Goal: Obtain resource: Obtain resource

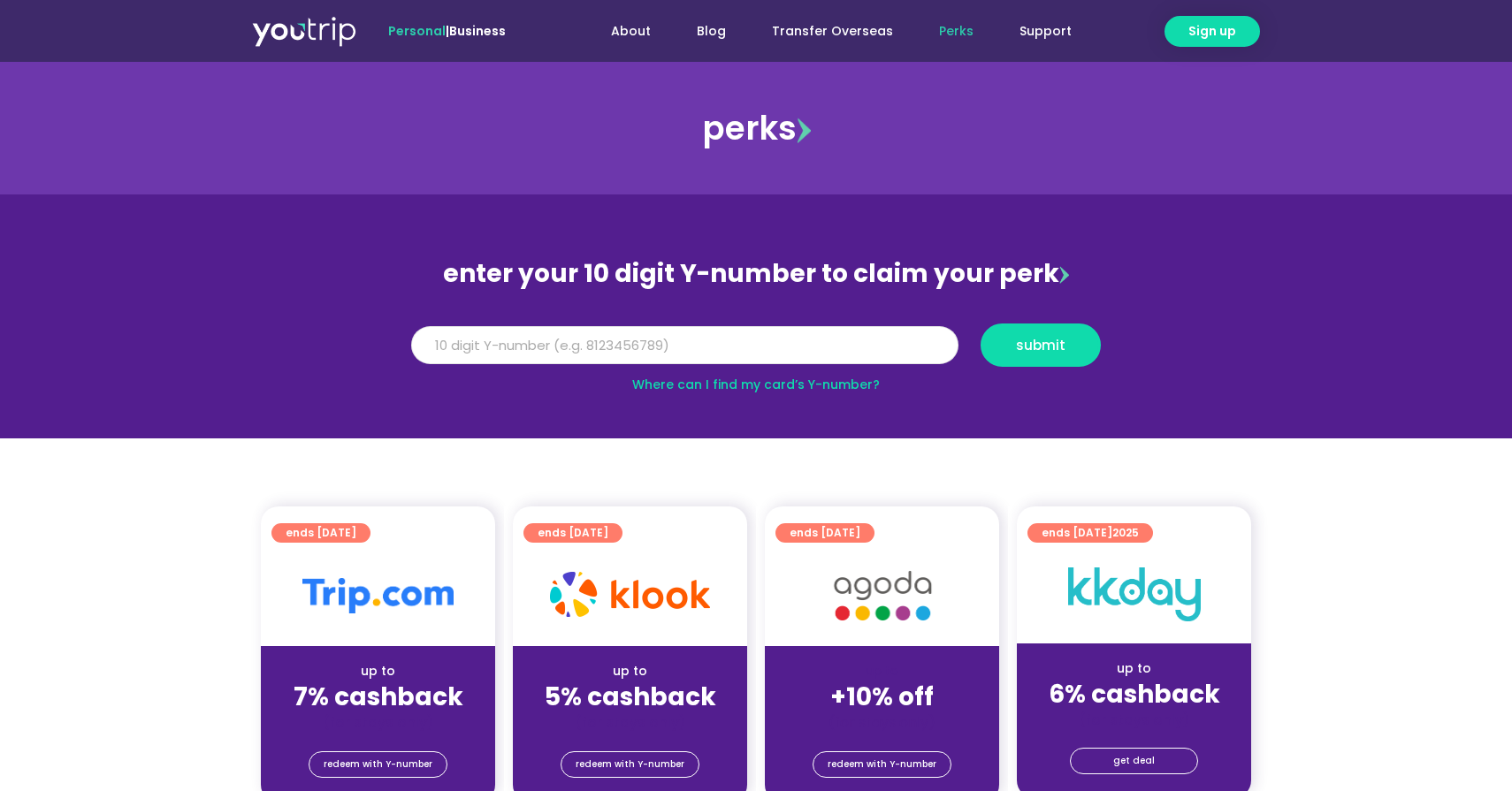
click at [598, 354] on input "Y Number" at bounding box center [685, 346] width 547 height 39
click at [538, 336] on input "Y Number" at bounding box center [685, 346] width 547 height 39
type input "8113974243"
click at [1065, 339] on span "submit" at bounding box center [1040, 345] width 90 height 13
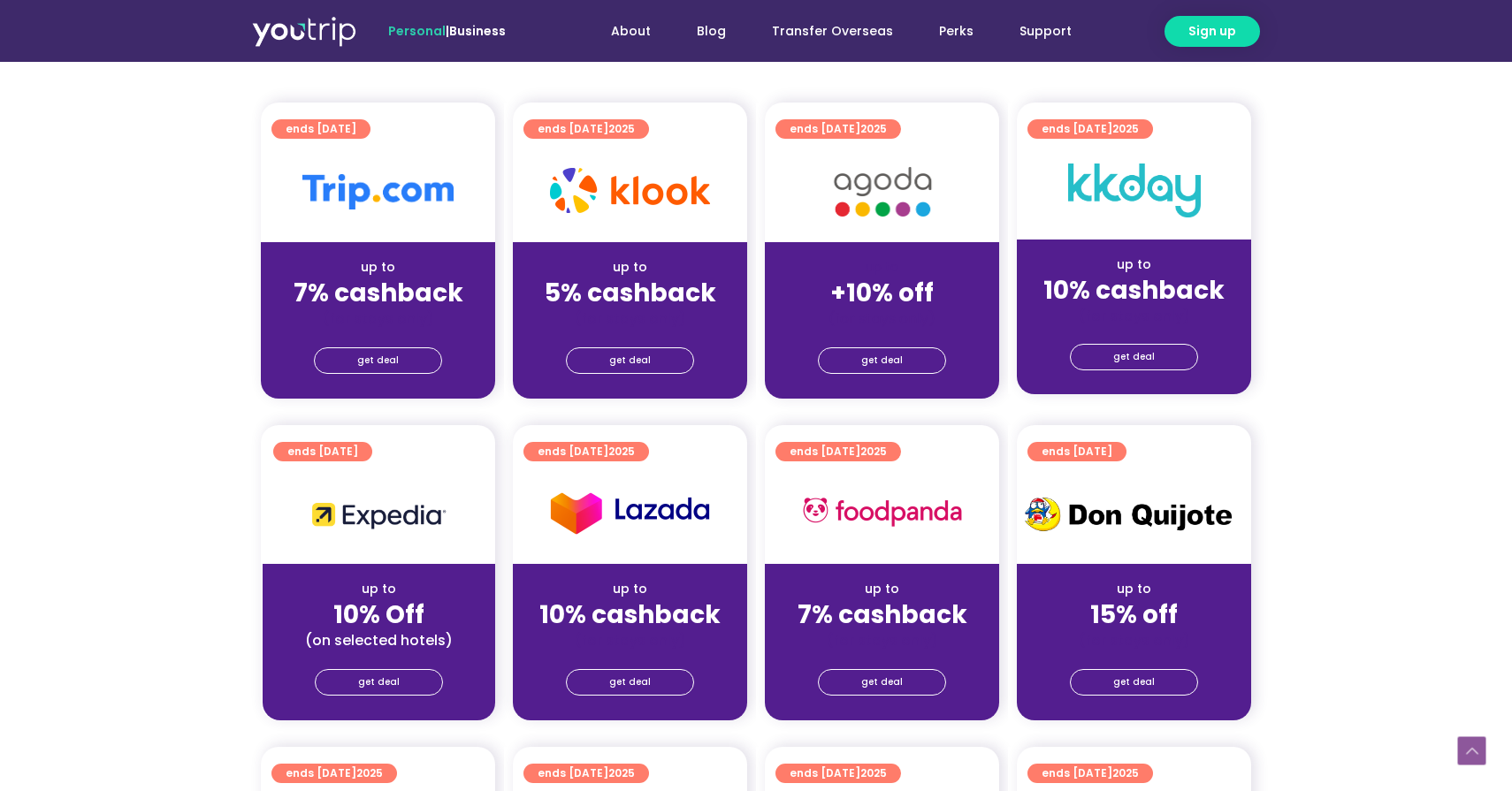
scroll to position [502, 0]
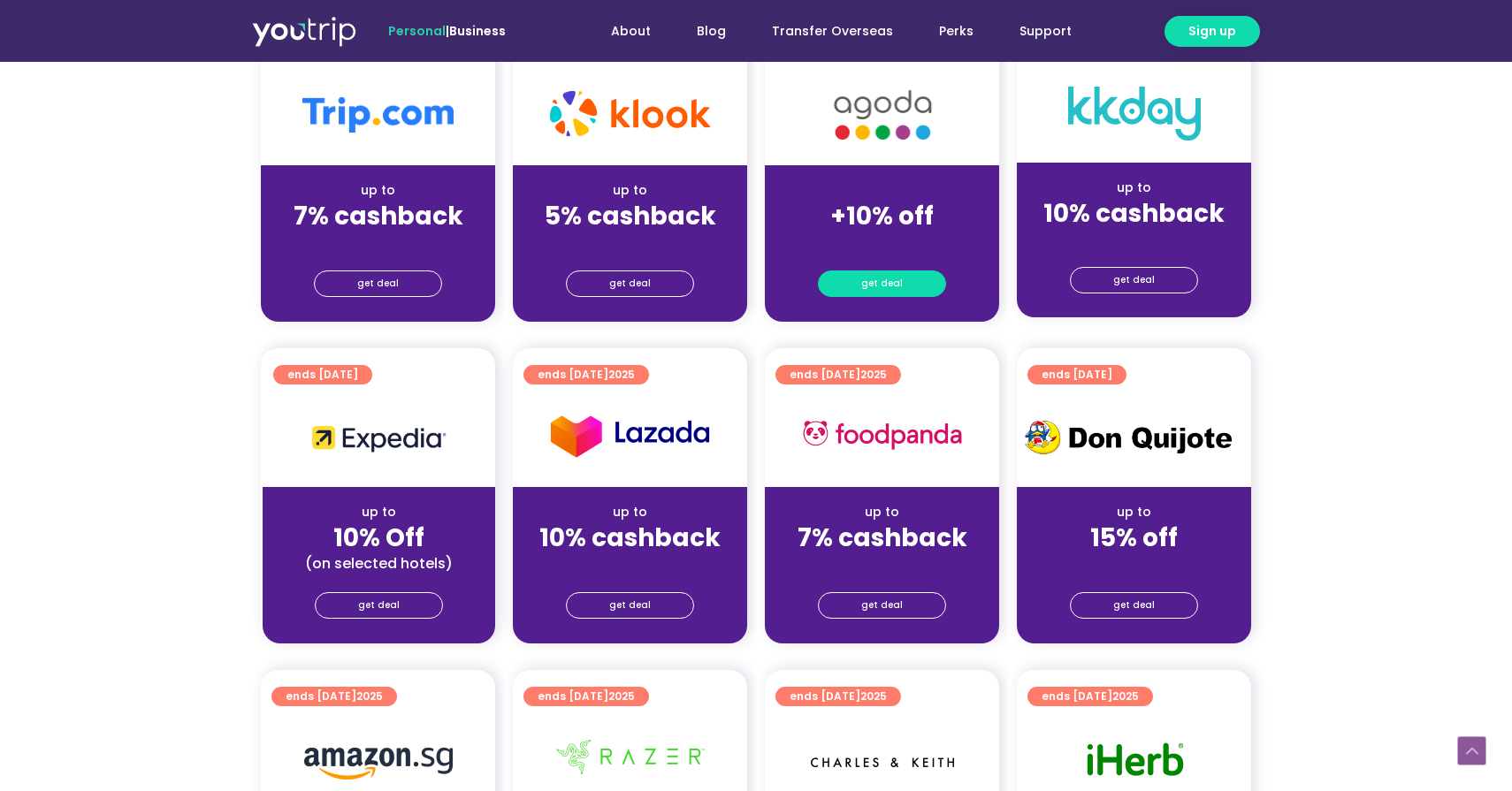
click at [864, 287] on span "get deal" at bounding box center [882, 284] width 41 height 24
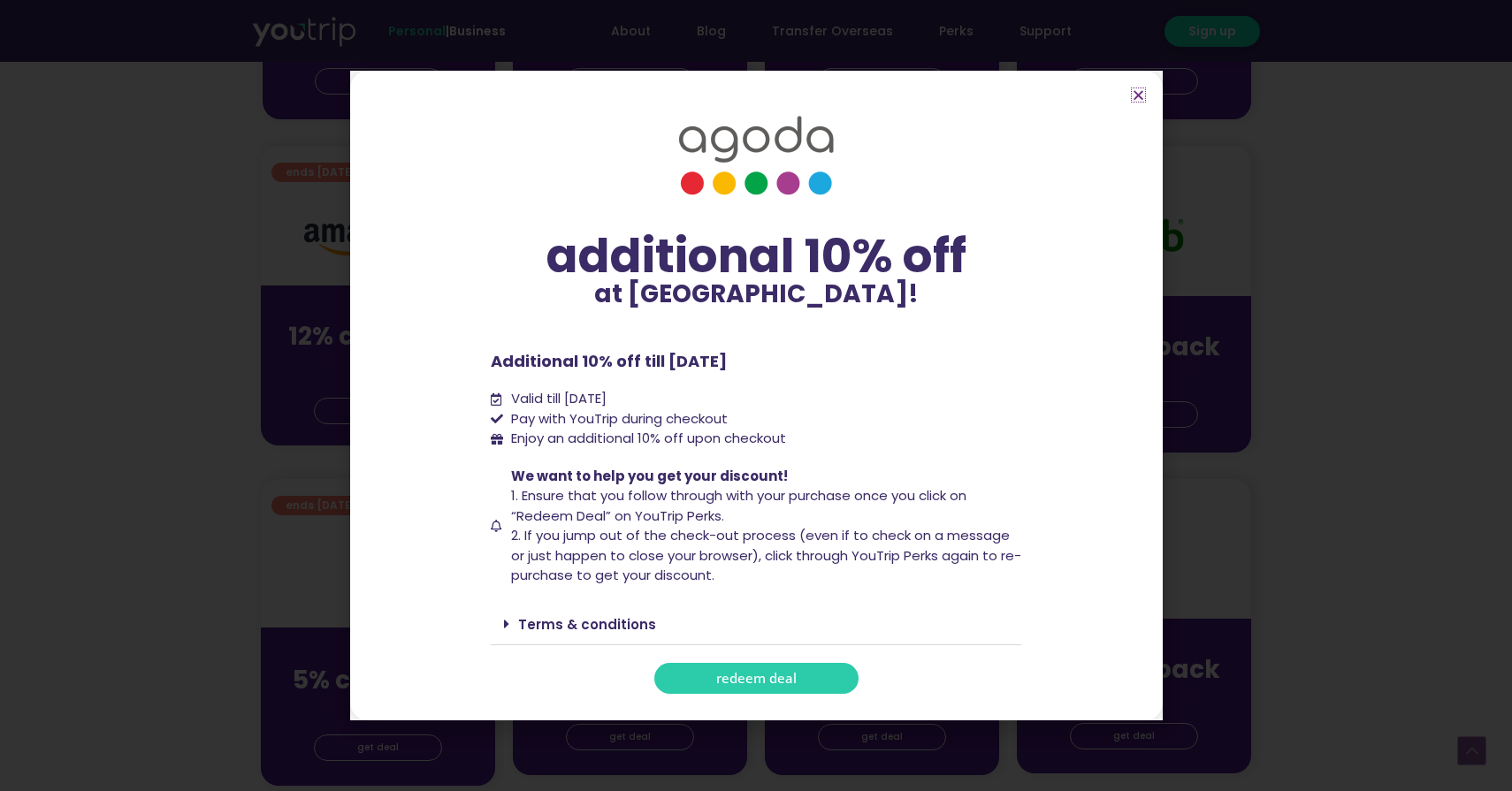
scroll to position [1030, 0]
click at [787, 678] on span "redeem deal" at bounding box center [756, 679] width 81 height 13
